Goal: Transaction & Acquisition: Purchase product/service

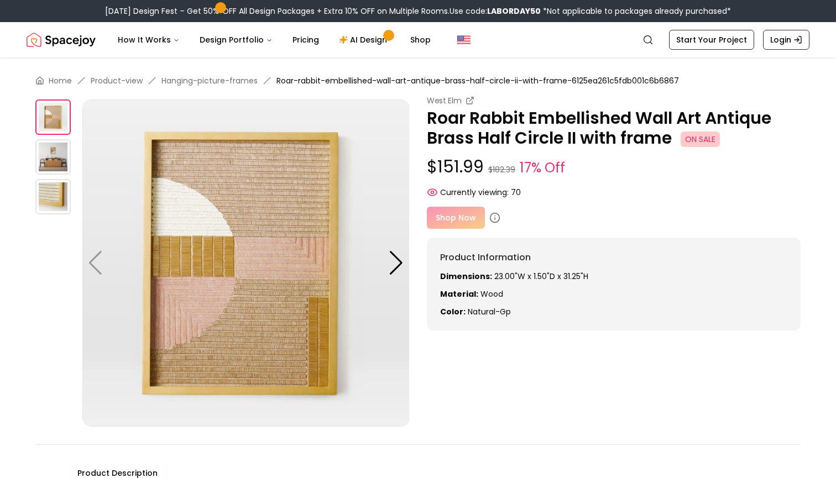
click at [451, 222] on div "Shop Now" at bounding box center [614, 218] width 374 height 22
click at [584, 197] on div "Currently viewing: 70" at bounding box center [614, 192] width 374 height 11
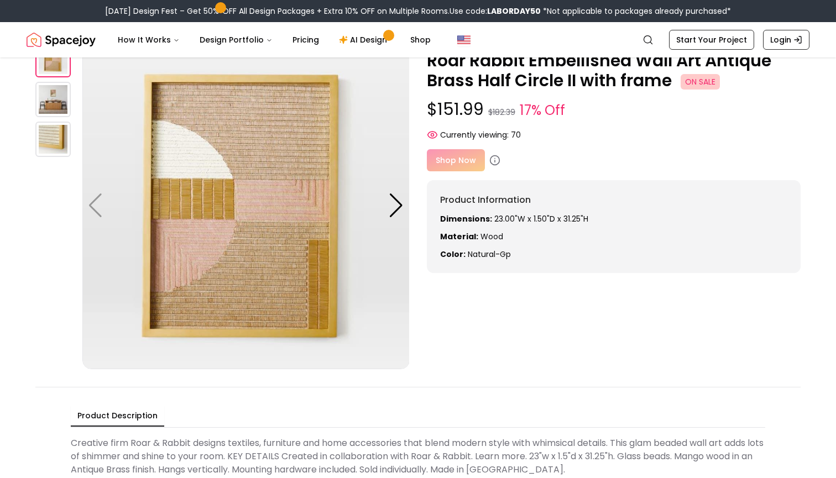
scroll to position [79, 0]
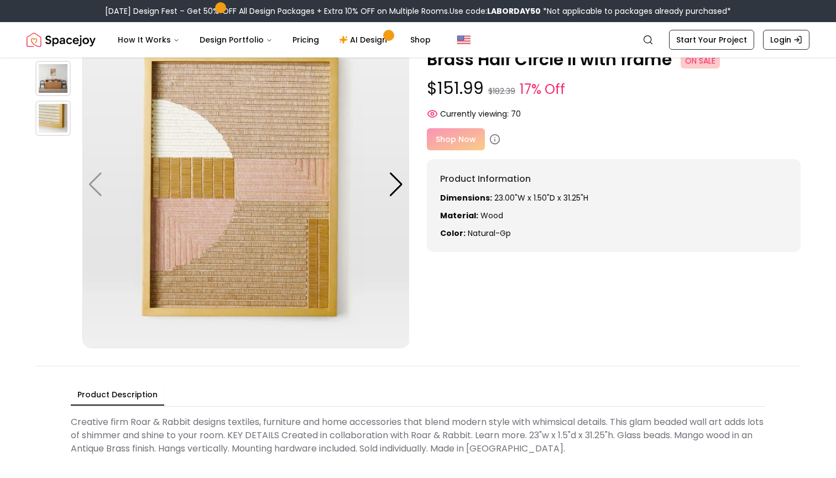
click at [463, 137] on div "Shop Now" at bounding box center [614, 139] width 374 height 22
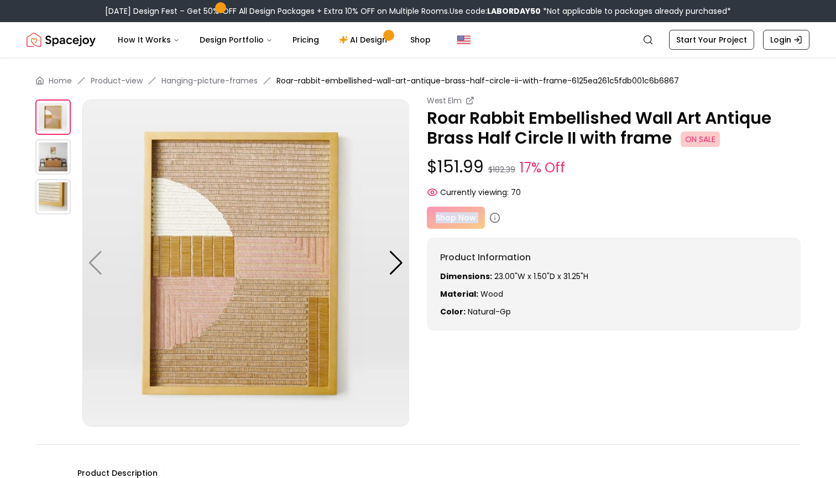
scroll to position [0, 0]
click at [529, 227] on div "Shop Now" at bounding box center [614, 218] width 374 height 22
click at [494, 216] on icon at bounding box center [494, 217] width 11 height 11
click at [401, 268] on div at bounding box center [396, 263] width 15 height 24
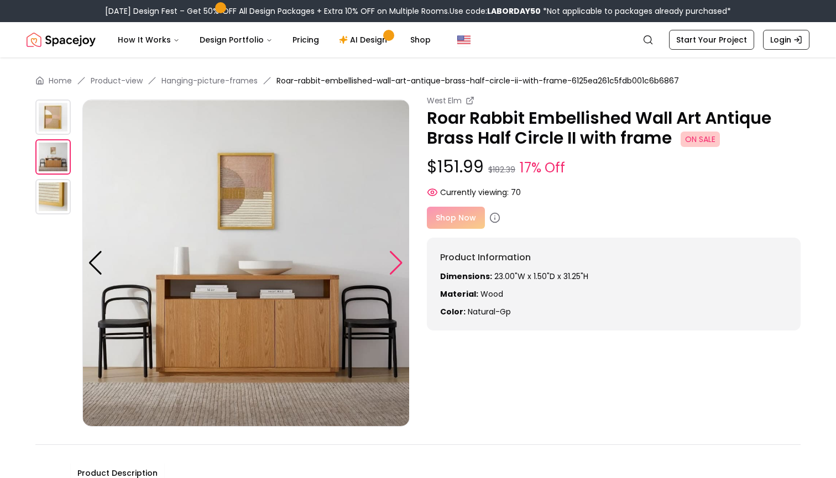
click at [401, 268] on div at bounding box center [396, 263] width 15 height 24
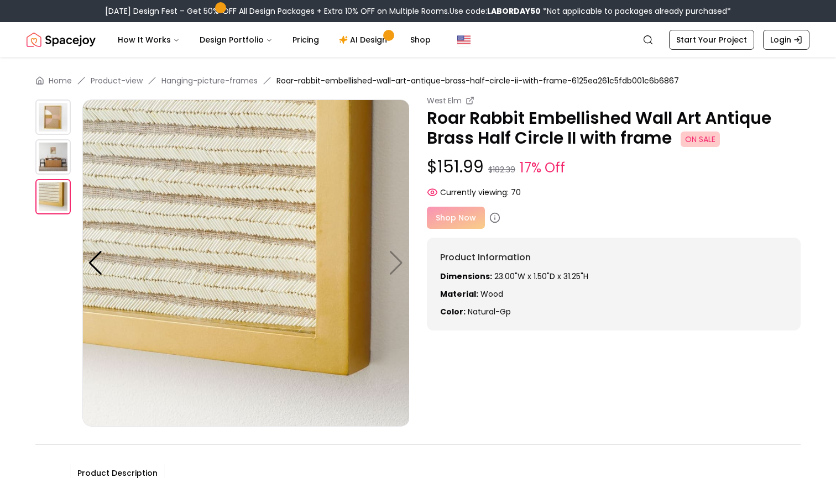
click at [462, 220] on div "Shop Now" at bounding box center [614, 218] width 374 height 22
click at [698, 142] on span "ON SALE" at bounding box center [700, 139] width 39 height 15
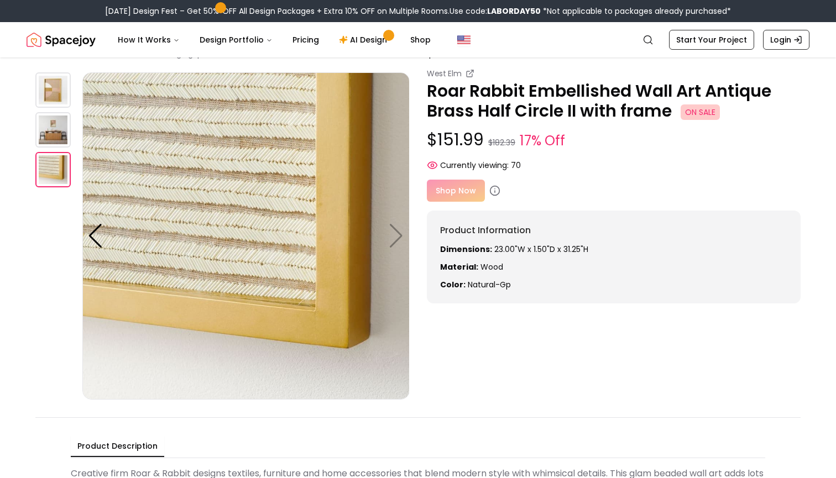
scroll to position [34, 0]
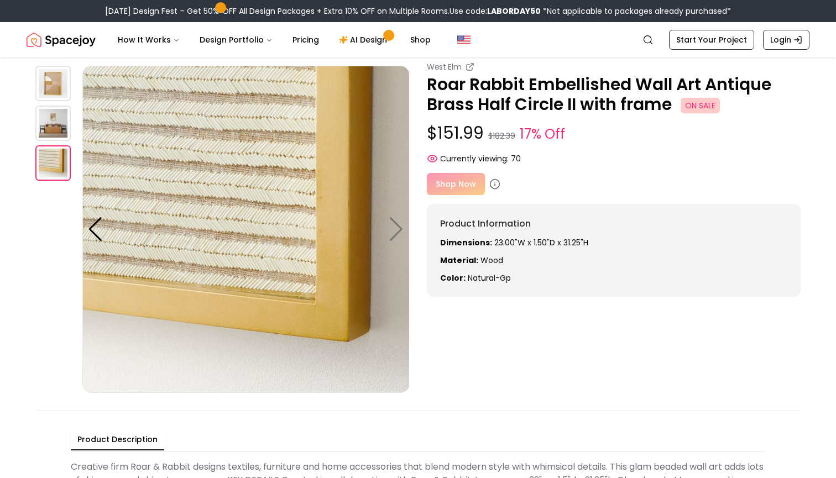
click at [451, 186] on div "Shop Now" at bounding box center [614, 184] width 374 height 22
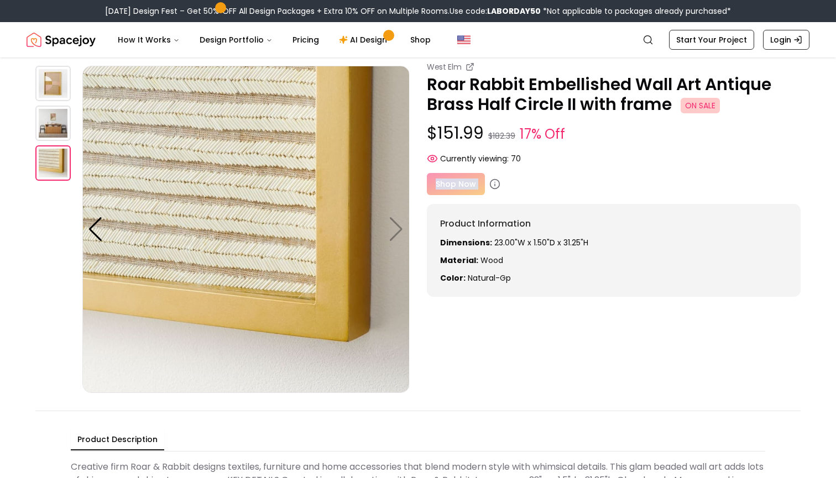
click at [451, 186] on div "Shop Now" at bounding box center [614, 184] width 374 height 22
click at [62, 121] on img at bounding box center [52, 123] width 35 height 35
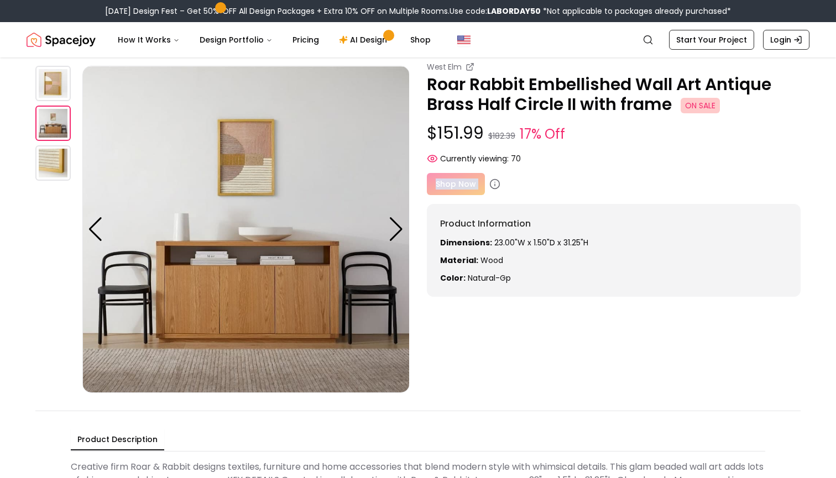
click at [49, 103] on div at bounding box center [58, 229] width 47 height 327
click at [61, 182] on div at bounding box center [58, 229] width 47 height 327
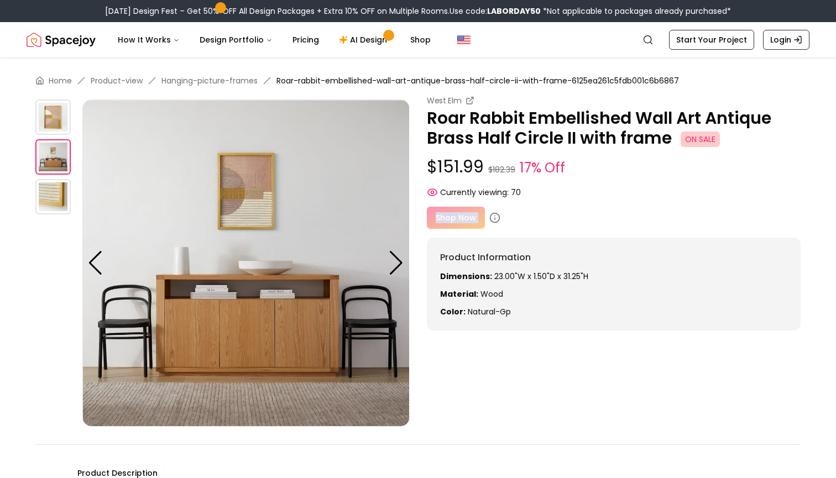
scroll to position [0, 0]
click at [469, 101] on icon at bounding box center [471, 99] width 4 height 4
click at [469, 208] on div "Shop Now" at bounding box center [614, 218] width 374 height 22
click at [494, 217] on icon at bounding box center [494, 217] width 11 height 11
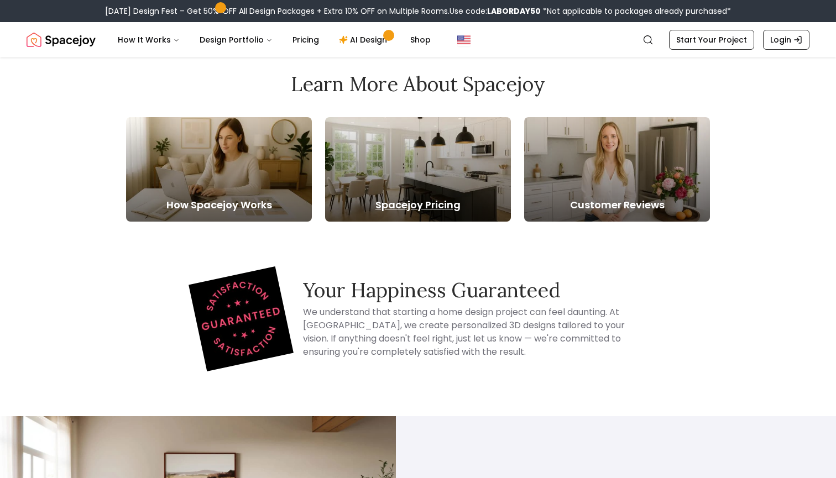
scroll to position [558, 0]
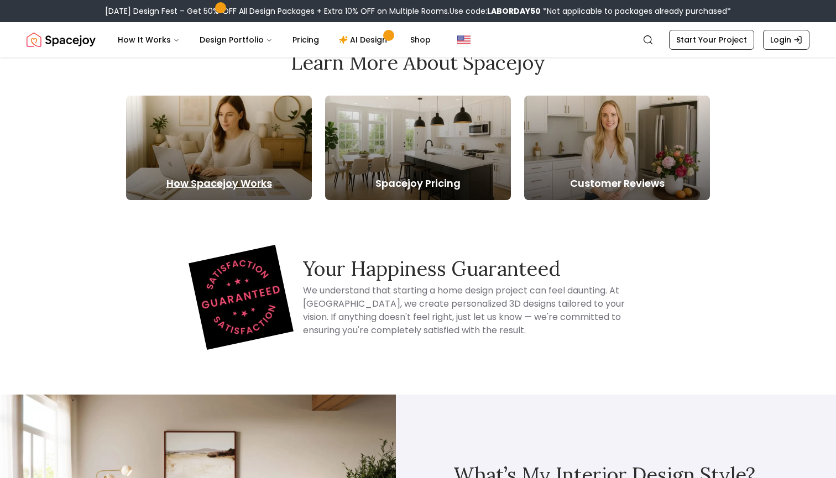
click at [246, 180] on h5 "How Spacejoy Works" at bounding box center [219, 183] width 186 height 15
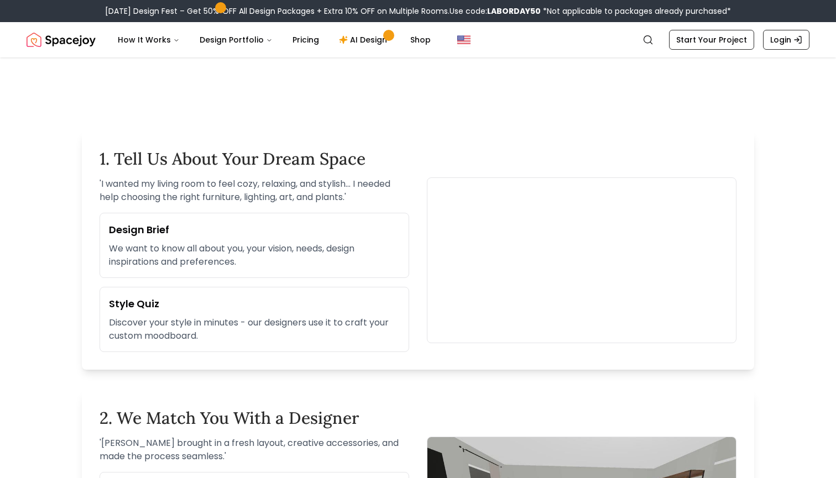
scroll to position [356, 0]
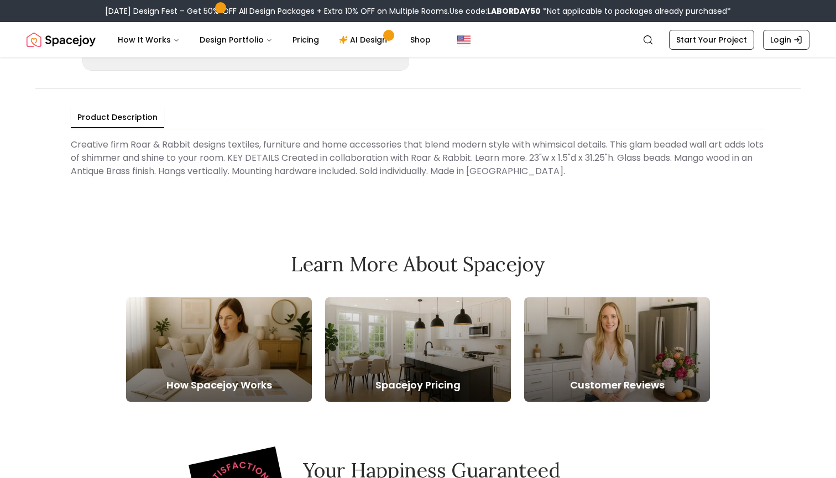
scroll to position [558, 0]
